Goal: Task Accomplishment & Management: Manage account settings

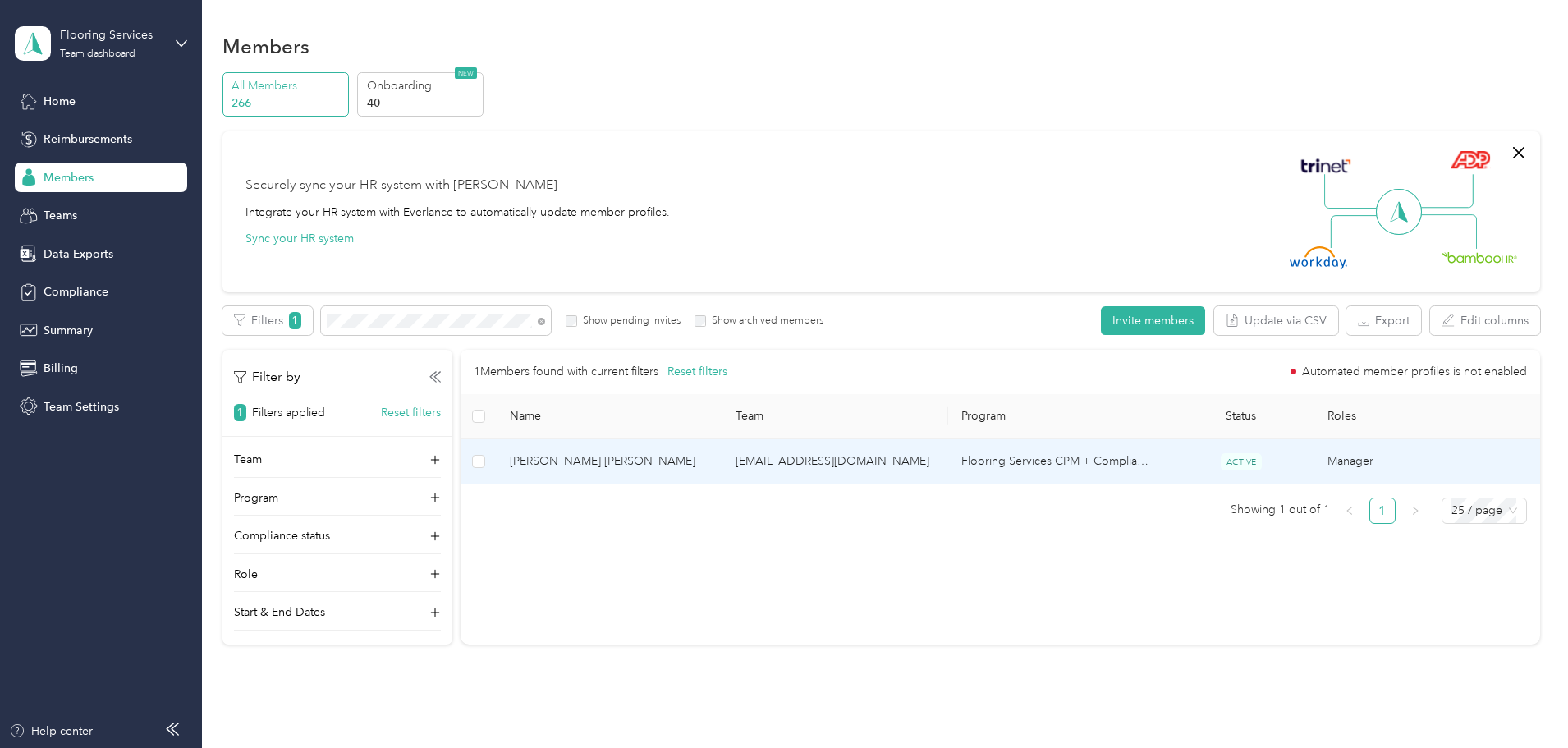
click at [709, 455] on span "[PERSON_NAME] [PERSON_NAME]" at bounding box center [610, 462] width 199 height 18
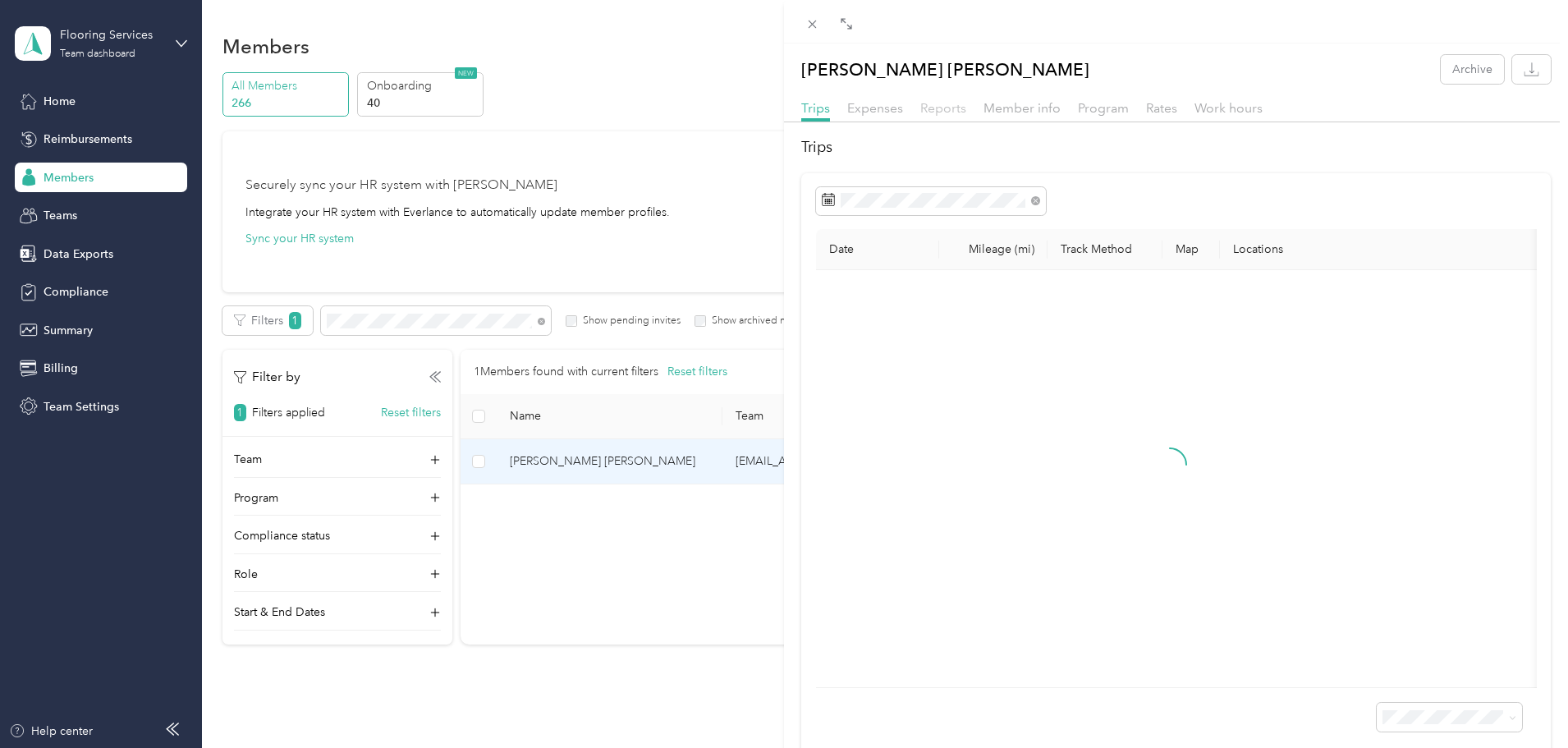
click at [957, 109] on span "Reports" at bounding box center [943, 109] width 46 height 16
